Goal: Register for event/course

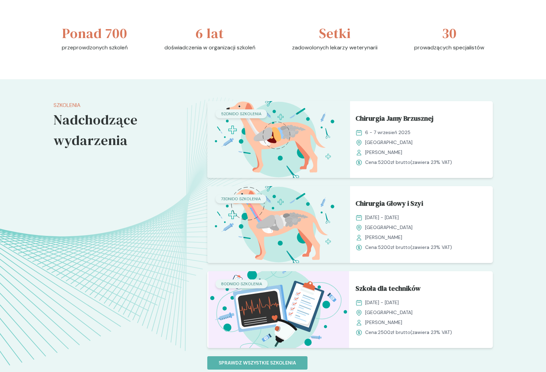
scroll to position [448, 0]
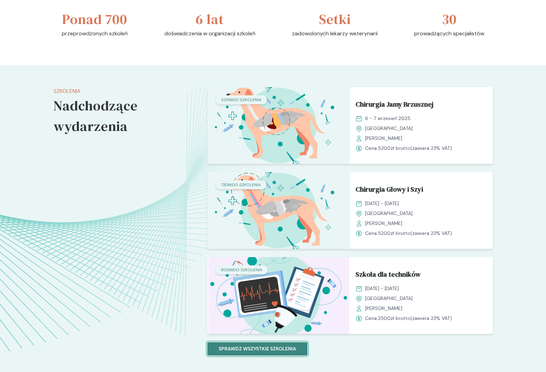
click at [271, 348] on p "Sprawdz wszystkie szkolenia" at bounding box center [258, 349] width 78 height 7
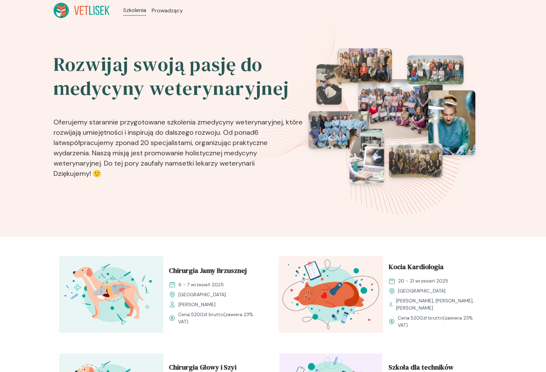
click at [90, 11] on icon at bounding box center [91, 10] width 4 height 9
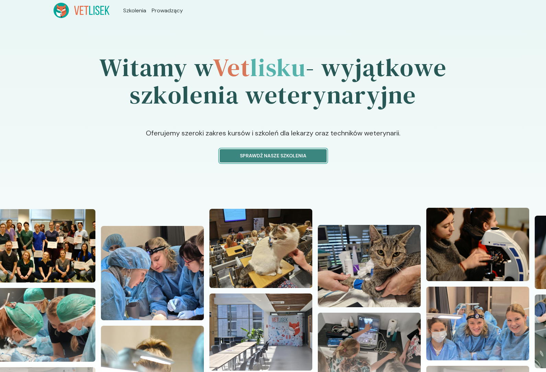
click at [245, 154] on p "Sprawdź nasze szkolenia" at bounding box center [273, 155] width 95 height 7
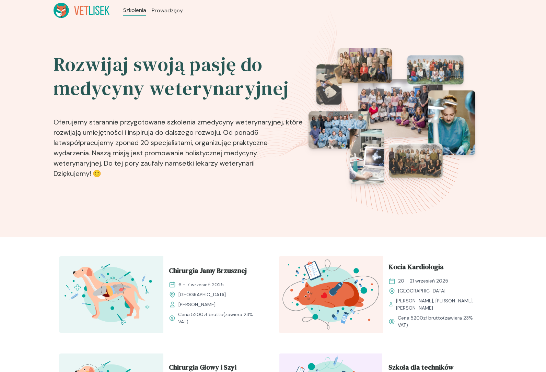
click at [76, 3] on icon at bounding box center [82, 10] width 56 height 15
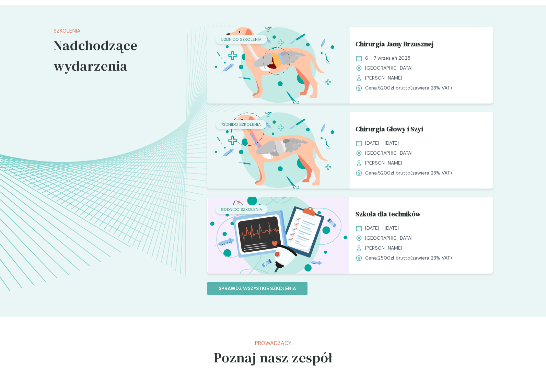
scroll to position [504, 0]
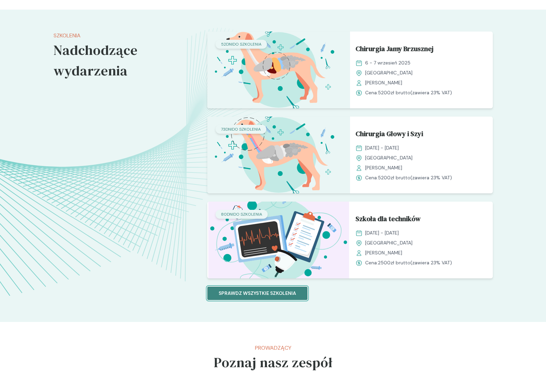
click at [235, 295] on p "Sprawdz wszystkie szkolenia" at bounding box center [258, 293] width 78 height 7
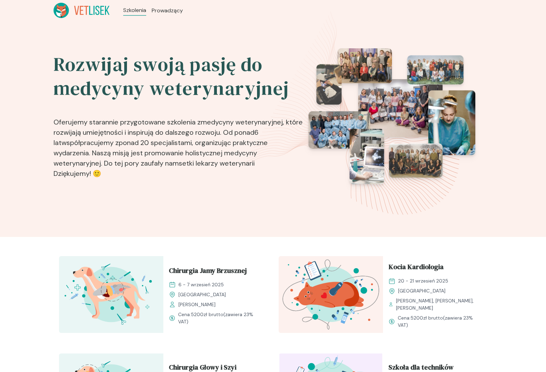
scroll to position [44, 0]
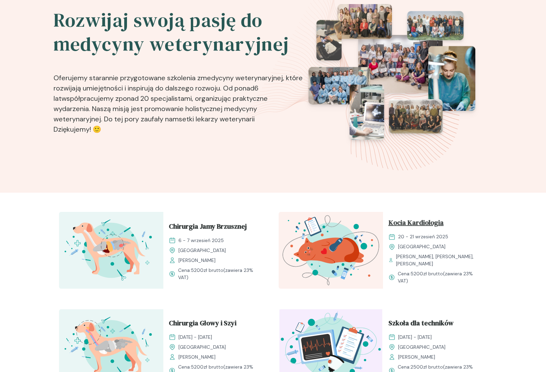
click at [408, 224] on span "Kocia Kardiologia" at bounding box center [416, 224] width 55 height 13
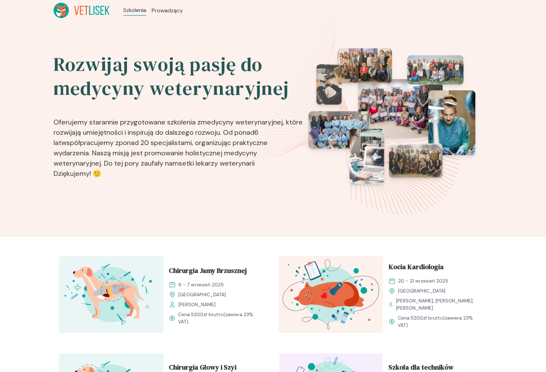
click at [74, 4] on icon at bounding box center [82, 10] width 56 height 15
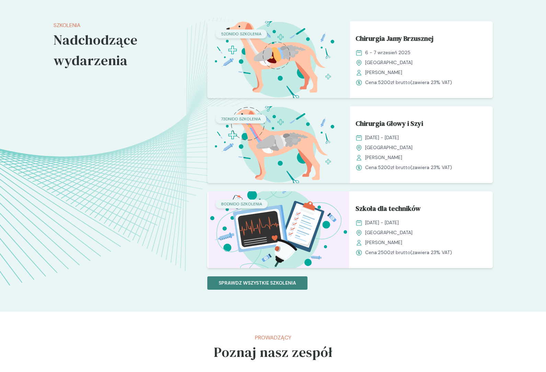
scroll to position [528, 0]
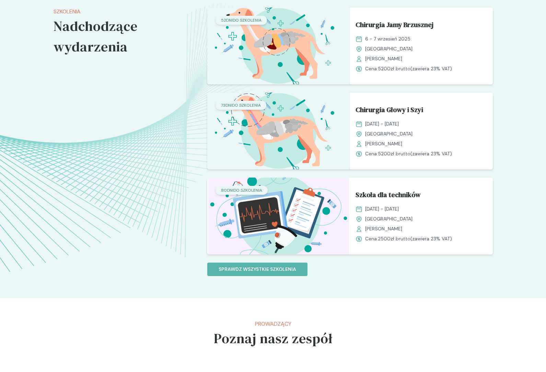
click at [249, 261] on div "52 dni do szkolenia Chirurgia Jamy Brzusznej [DATE] - [DATE] Kraków [PERSON_NAM…" at bounding box center [350, 142] width 286 height 269
click at [249, 270] on p "Sprawdz wszystkie szkolenia" at bounding box center [258, 269] width 78 height 7
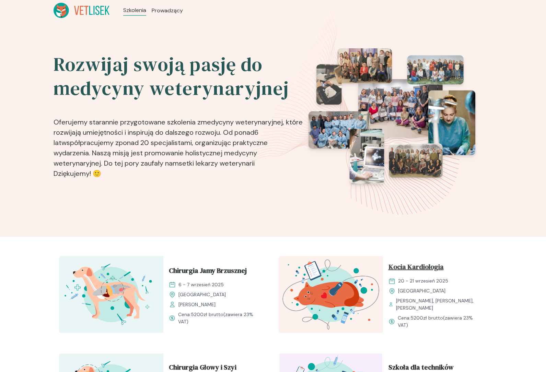
click at [398, 265] on span "Kocia Kardiologia" at bounding box center [416, 268] width 55 height 13
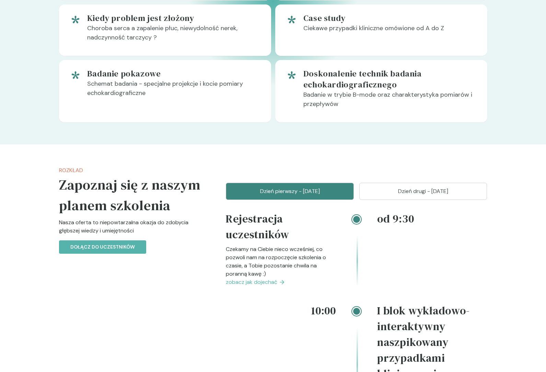
scroll to position [579, 0]
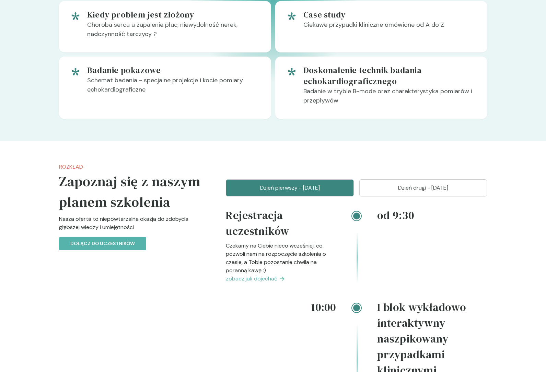
click at [389, 183] on button "Dzień drugi - [DATE]" at bounding box center [423, 188] width 128 height 17
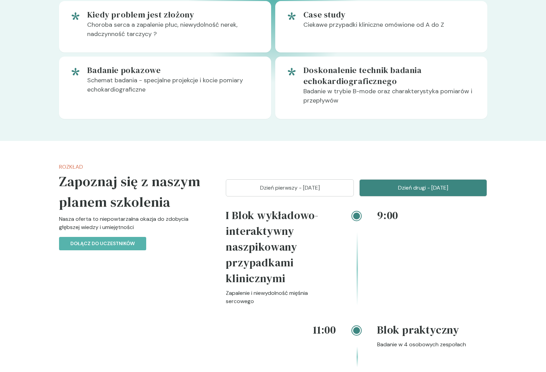
click at [329, 181] on button "Dzień pierwszy - [DATE]" at bounding box center [290, 188] width 128 height 17
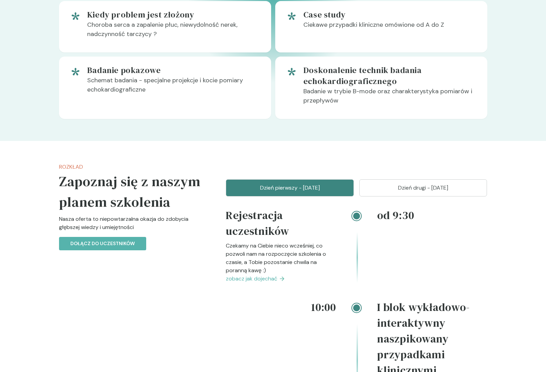
click at [369, 184] on p "Dzień drugi - [DATE]" at bounding box center [423, 188] width 111 height 8
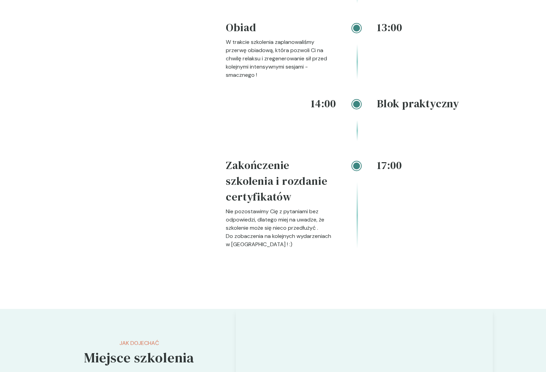
scroll to position [1043, 0]
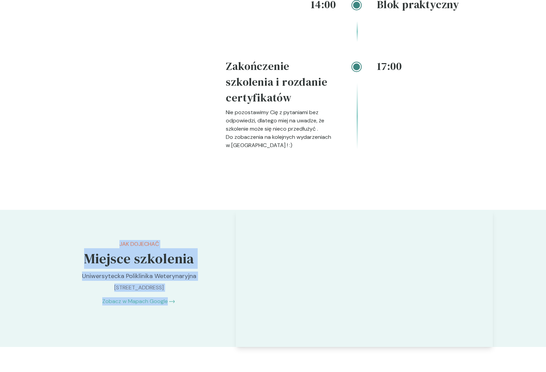
drag, startPoint x: 113, startPoint y: 233, endPoint x: 183, endPoint y: 310, distance: 103.8
click at [183, 311] on div "Jak dojechać Miejsce szkolenia Uniwersytecka Poliklinika Weterynaryjna [STREET_…" at bounding box center [139, 273] width 171 height 126
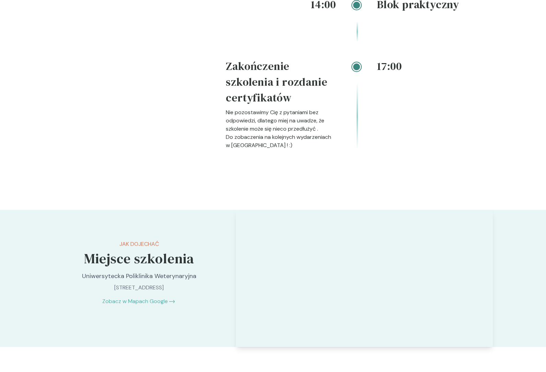
click at [197, 303] on div "Jak dojechać Miejsce szkolenia Uniwersytecka Poliklinika Weterynaryjna [STREET_…" at bounding box center [139, 273] width 171 height 126
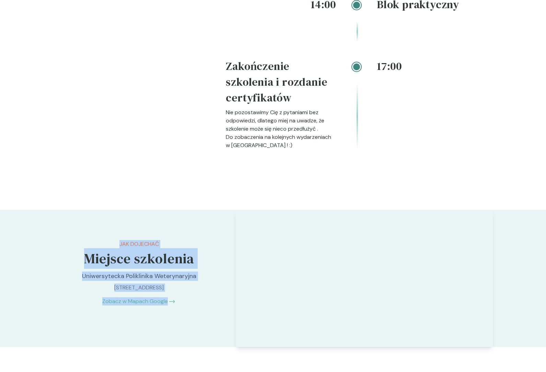
drag, startPoint x: 195, startPoint y: 293, endPoint x: 105, endPoint y: 219, distance: 116.6
click at [106, 219] on div "Jak dojechać Miejsce szkolenia Uniwersytecka Poliklinika Weterynaryjna [STREET_…" at bounding box center [139, 273] width 171 height 126
click at [105, 219] on div "Jak dojechać Miejsce szkolenia Uniwersytecka Poliklinika Weterynaryjna [STREET_…" at bounding box center [139, 273] width 171 height 126
drag, startPoint x: 105, startPoint y: 228, endPoint x: 186, endPoint y: 304, distance: 110.8
click at [186, 304] on div "Jak dojechać Miejsce szkolenia Uniwersytecka Poliklinika Weterynaryjna [STREET_…" at bounding box center [139, 273] width 171 height 126
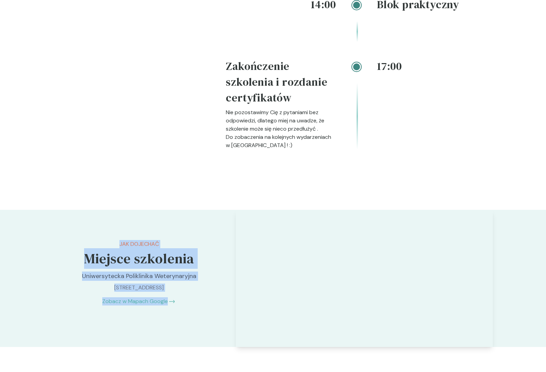
click at [186, 304] on div "Jak dojechać Miejsce szkolenia Uniwersytecka Poliklinika Weterynaryjna [STREET_…" at bounding box center [139, 273] width 171 height 126
drag, startPoint x: 189, startPoint y: 303, endPoint x: 85, endPoint y: 233, distance: 125.2
click at [85, 233] on div "Jak dojechać Miejsce szkolenia Uniwersytecka Poliklinika Weterynaryjna [STREET_…" at bounding box center [139, 273] width 171 height 126
click at [85, 240] on p "Jak dojechać" at bounding box center [139, 244] width 144 height 8
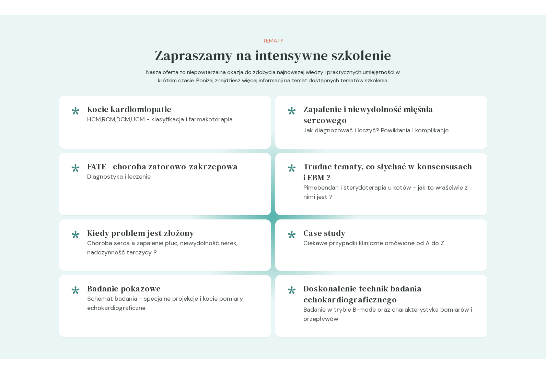
scroll to position [0, 0]
